Goal: Task Accomplishment & Management: Manage account settings

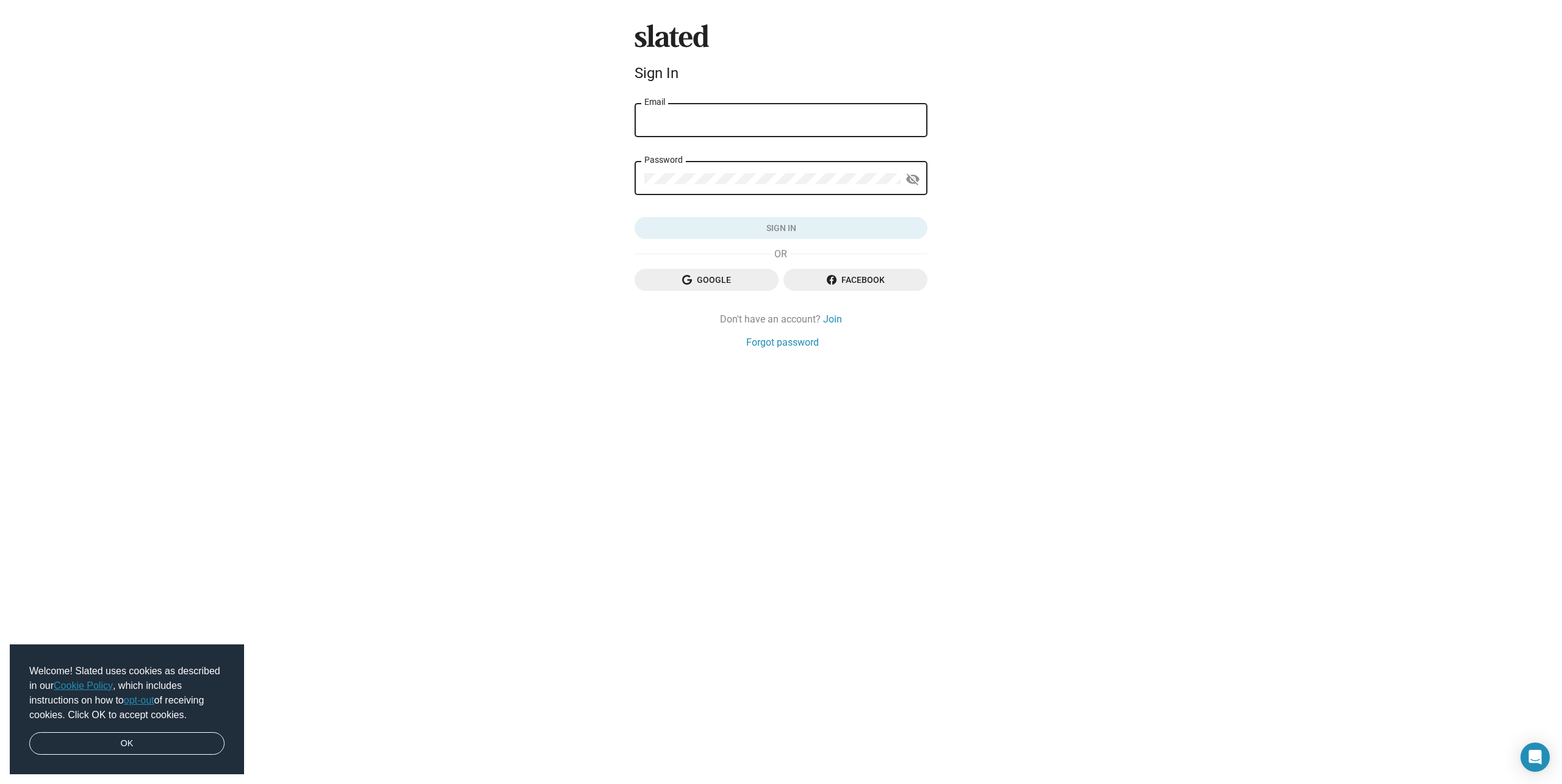
click at [769, 109] on div "Email" at bounding box center [780, 119] width 273 height 36
click at [742, 123] on input "Email" at bounding box center [780, 120] width 273 height 11
type input "[EMAIL_ADDRESS][DOMAIN_NAME]"
drag, startPoint x: 799, startPoint y: 119, endPoint x: 381, endPoint y: 1, distance: 434.3
click at [485, 111] on div "Slated Sign In [EMAIL_ADDRESS][DOMAIN_NAME] Email Password visibility_off Sign …" at bounding box center [781, 392] width 1562 height 784
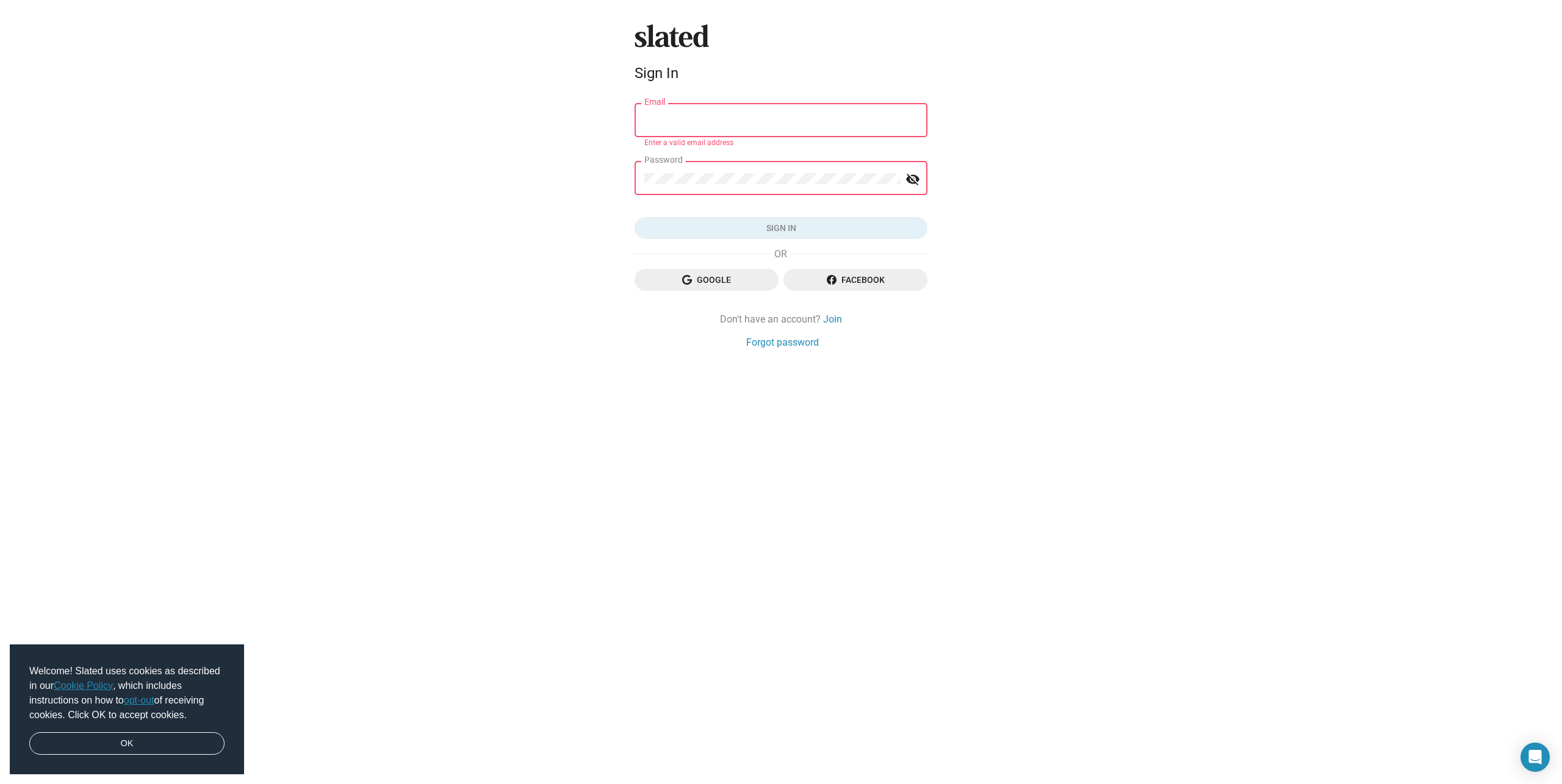
click at [663, 112] on div "Email" at bounding box center [780, 119] width 273 height 36
click at [682, 119] on input "Email" at bounding box center [780, 120] width 273 height 11
type input "[EMAIL_ADDRESS][DOMAIN_NAME]"
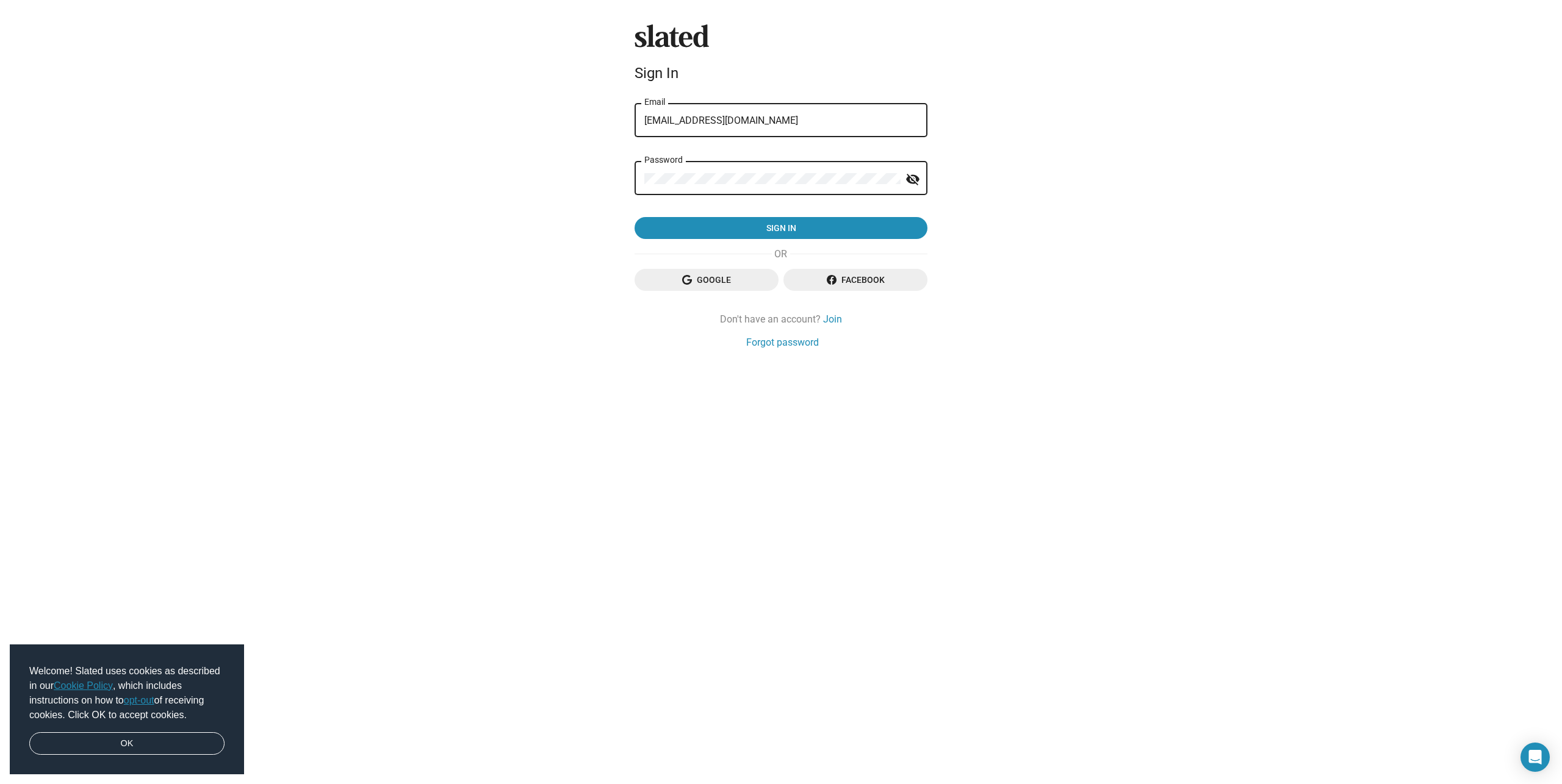
click at [635, 217] on button "Sign in" at bounding box center [781, 228] width 293 height 22
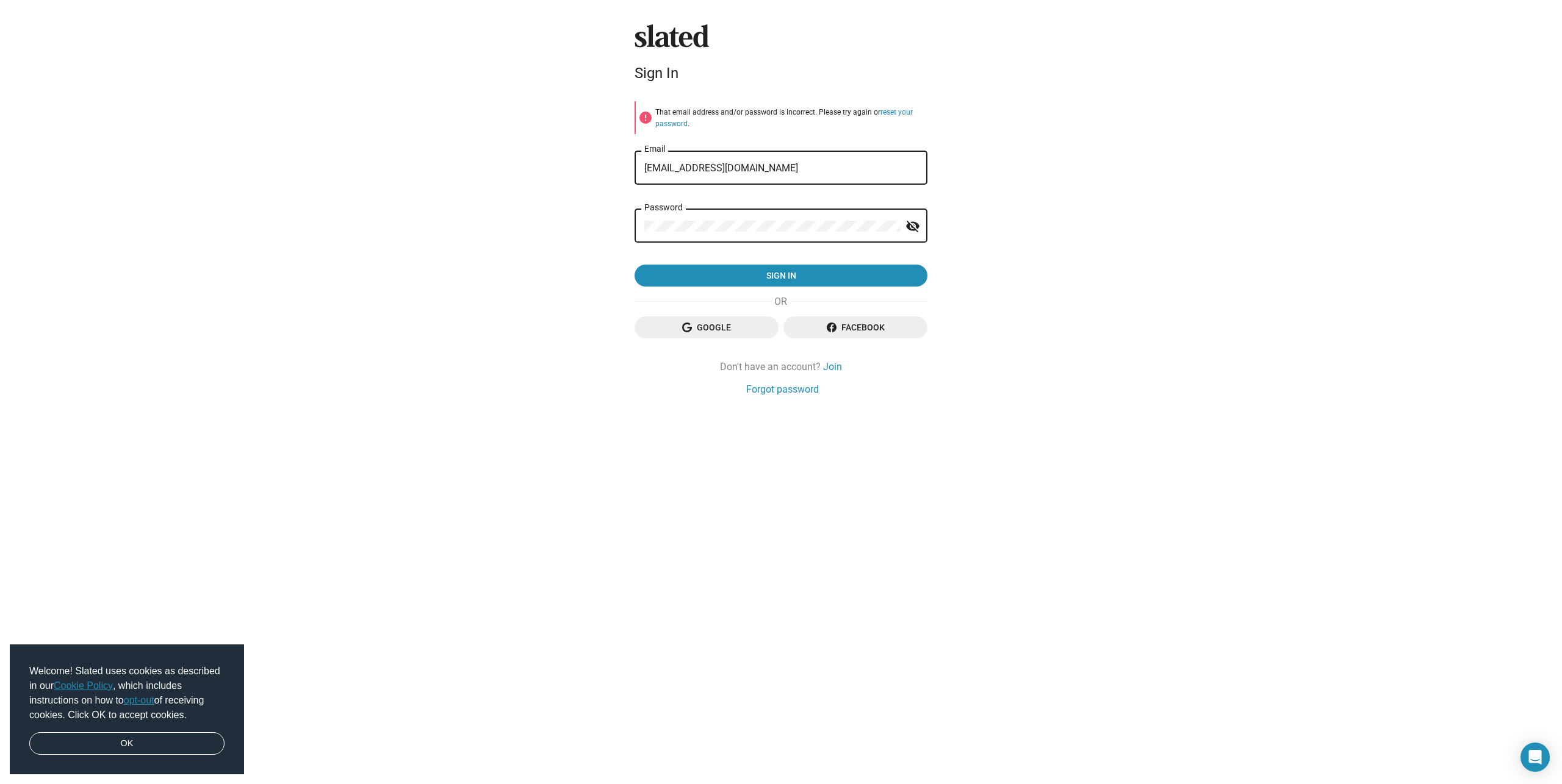
click at [635, 264] on button "Sign in" at bounding box center [781, 275] width 293 height 22
click at [784, 390] on link "Forgot password" at bounding box center [782, 389] width 72 height 13
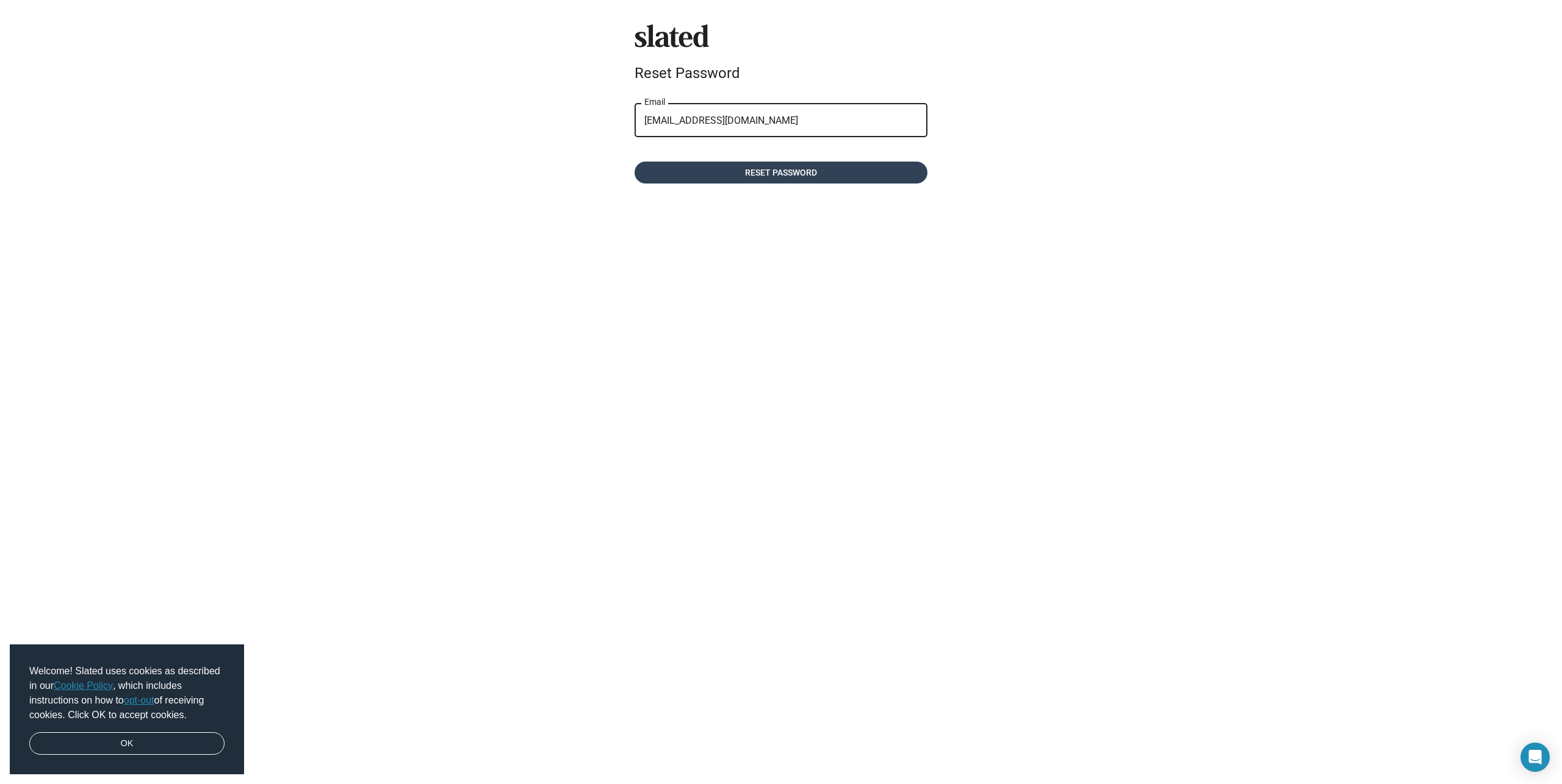
click at [744, 170] on span "Reset password" at bounding box center [780, 173] width 273 height 22
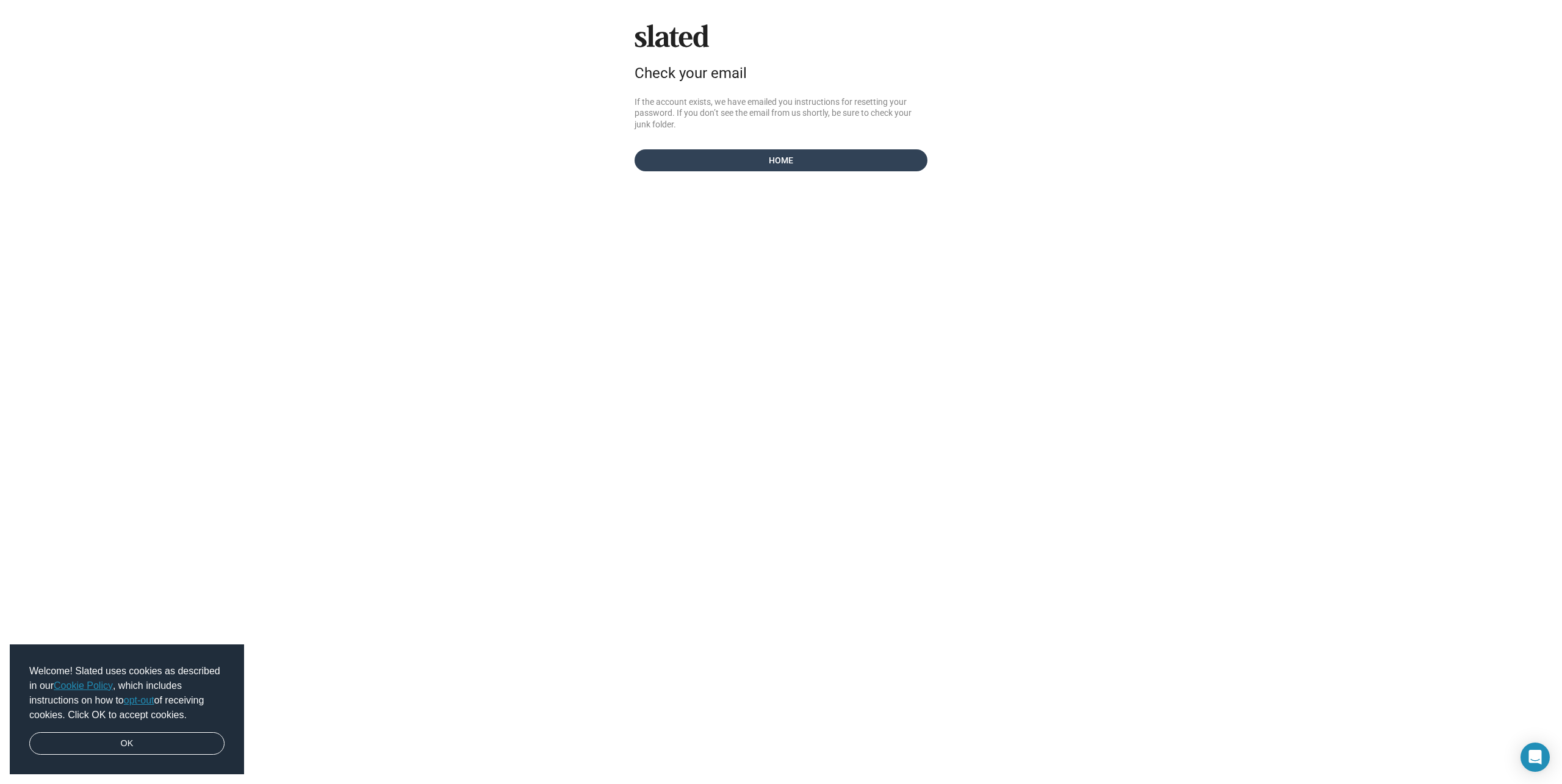
click at [728, 162] on span "Home" at bounding box center [780, 160] width 273 height 22
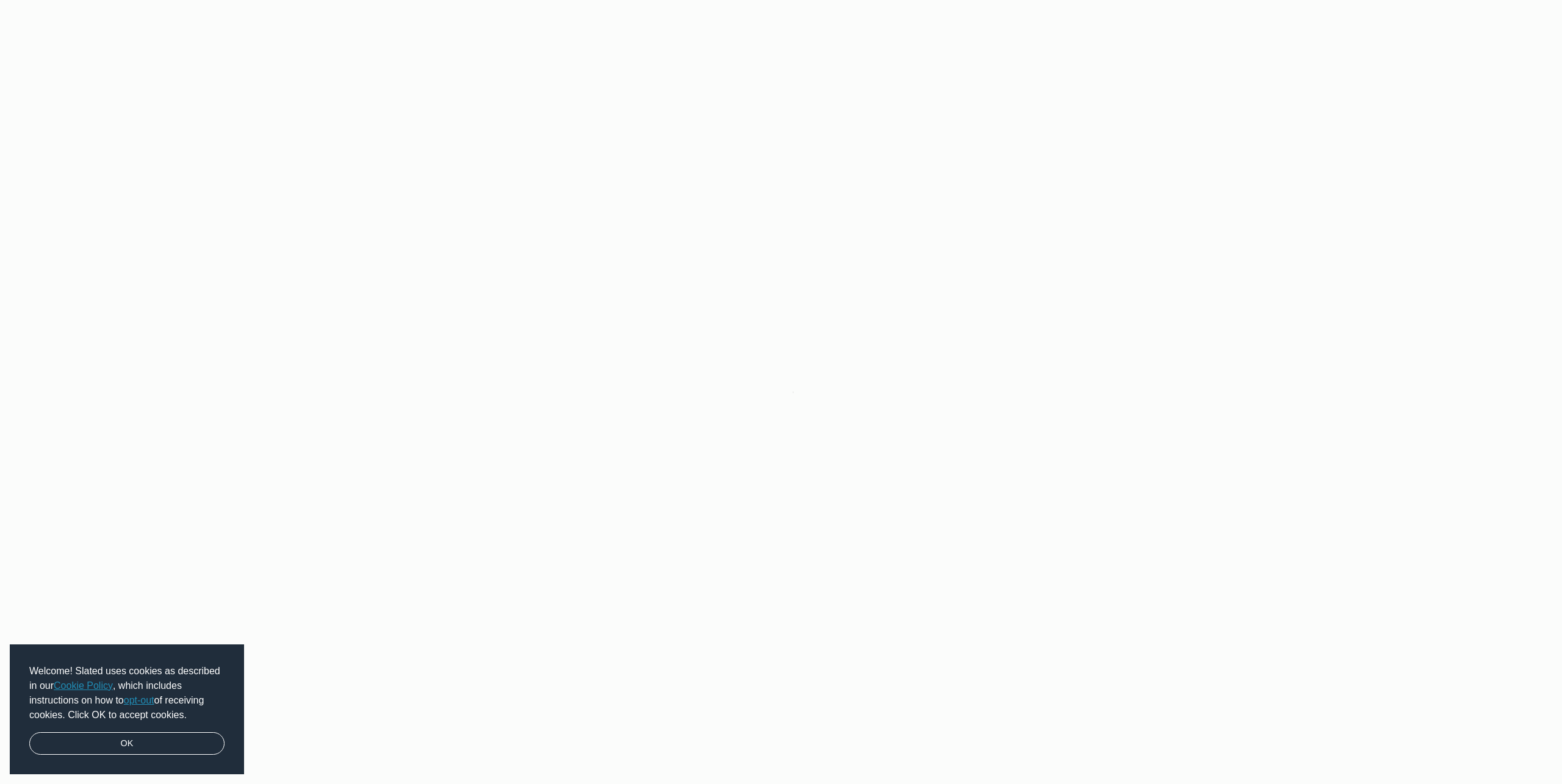
click at [165, 755] on div "Welcome! Slated uses cookies as described in our Cookie Policy , which includes…" at bounding box center [127, 709] width 234 height 130
click at [166, 752] on link "OK" at bounding box center [127, 744] width 195 height 24
